Goal: Use online tool/utility: Utilize a website feature to perform a specific function

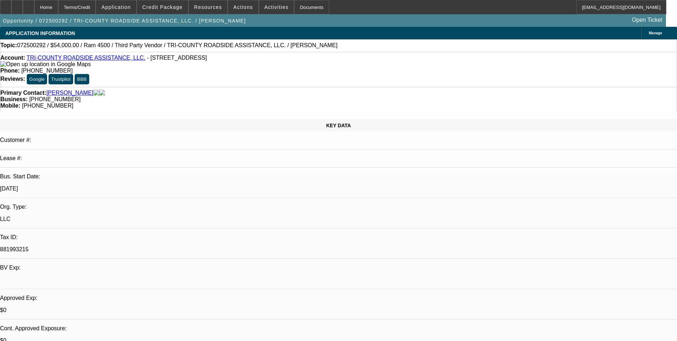
select select "0.2"
select select "0"
select select "2"
select select "0"
select select "6"
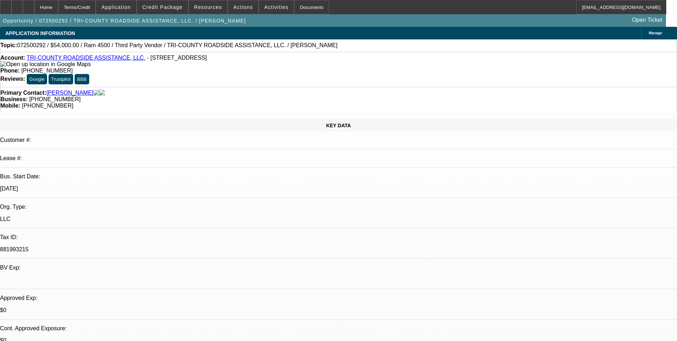
select select "0"
select select "2"
select select "0"
select select "6"
